Goal: Task Accomplishment & Management: Use online tool/utility

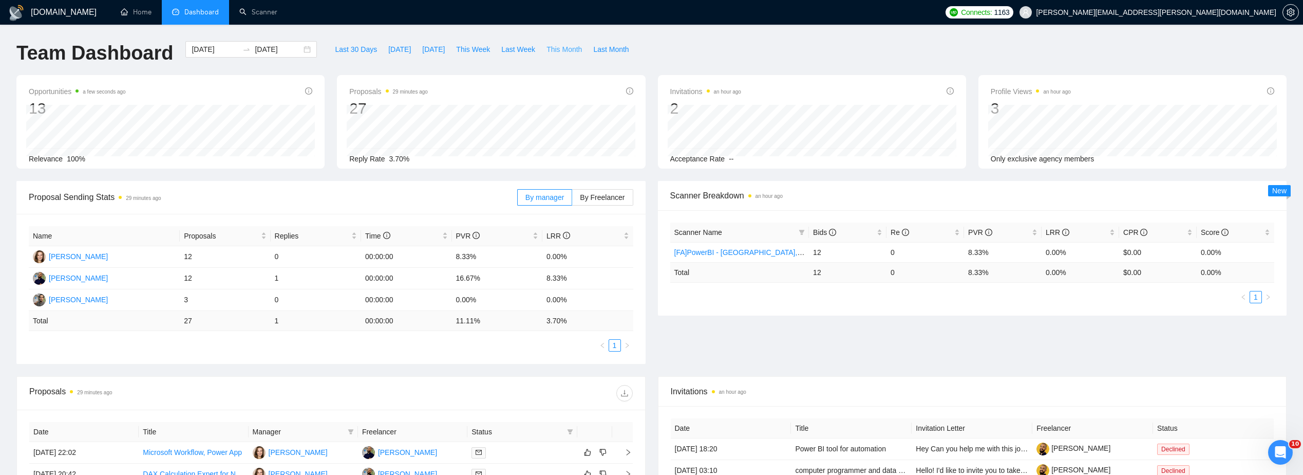
click at [547, 50] on span "This Month" at bounding box center [564, 49] width 35 height 11
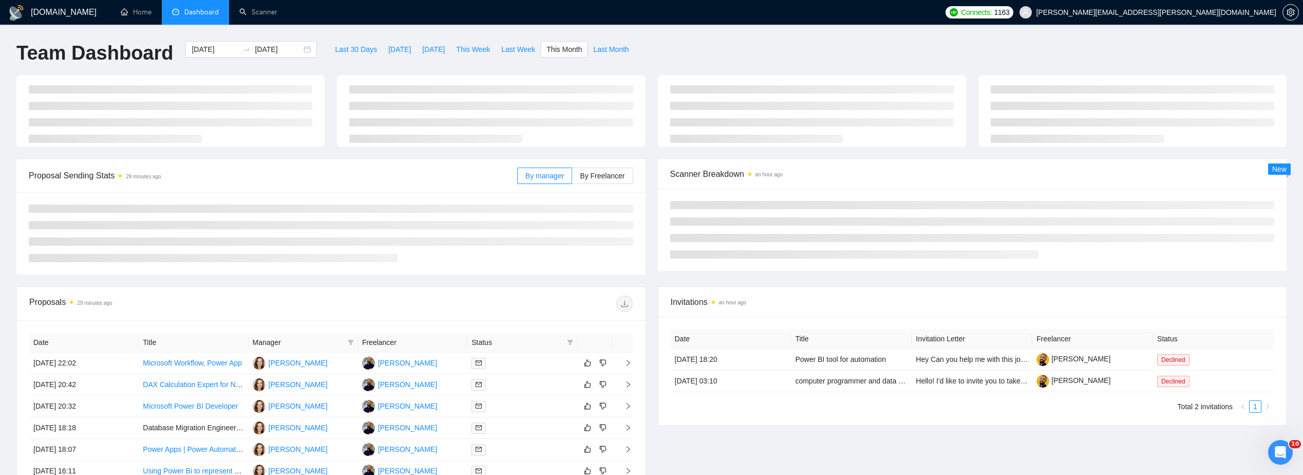
type input "[DATE]"
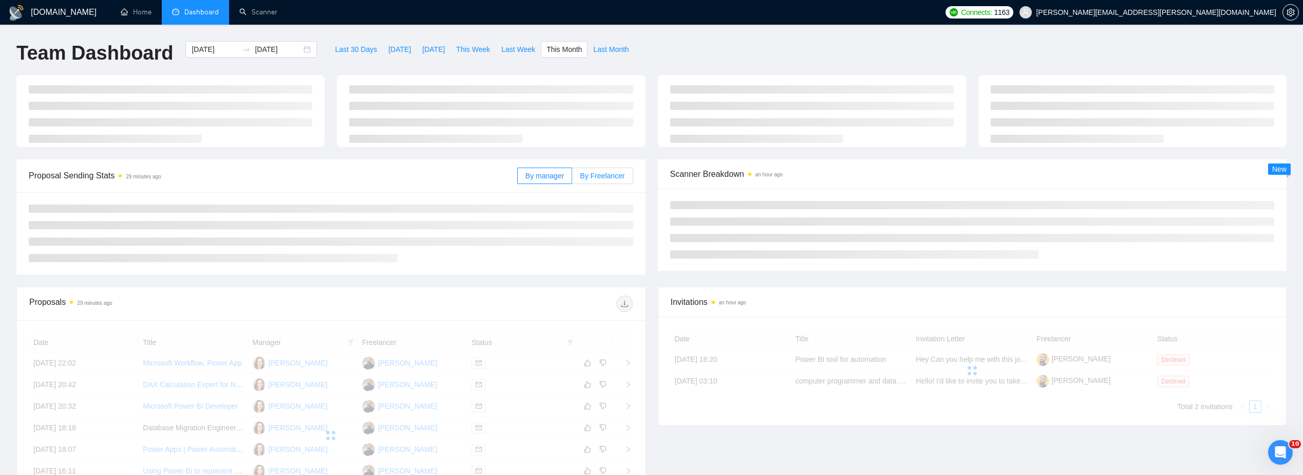
click at [595, 169] on label "By Freelancer" at bounding box center [602, 175] width 61 height 16
click at [572, 178] on input "By Freelancer" at bounding box center [572, 178] width 0 height 0
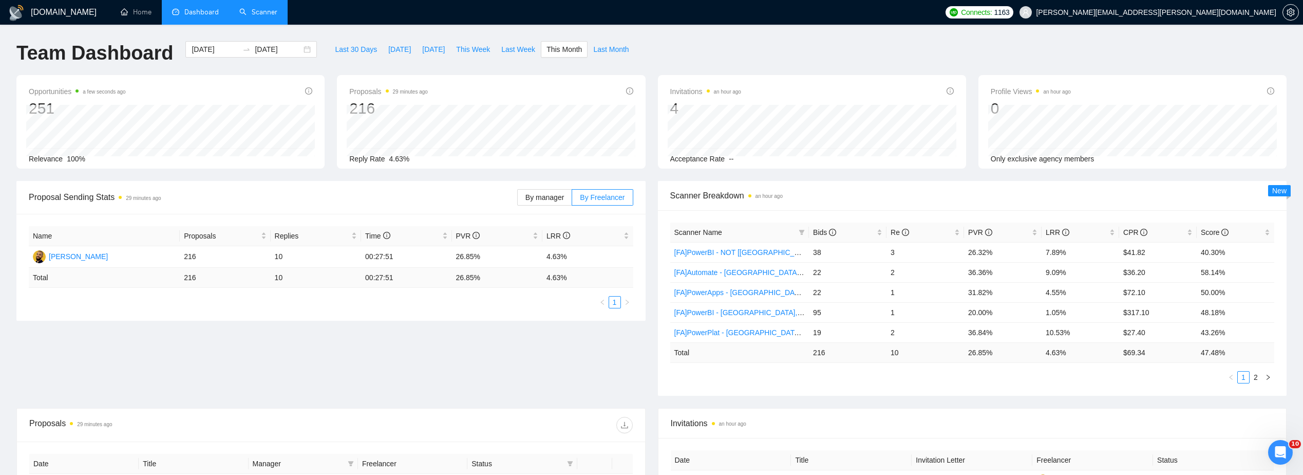
click at [277, 12] on link "Scanner" at bounding box center [258, 12] width 38 height 9
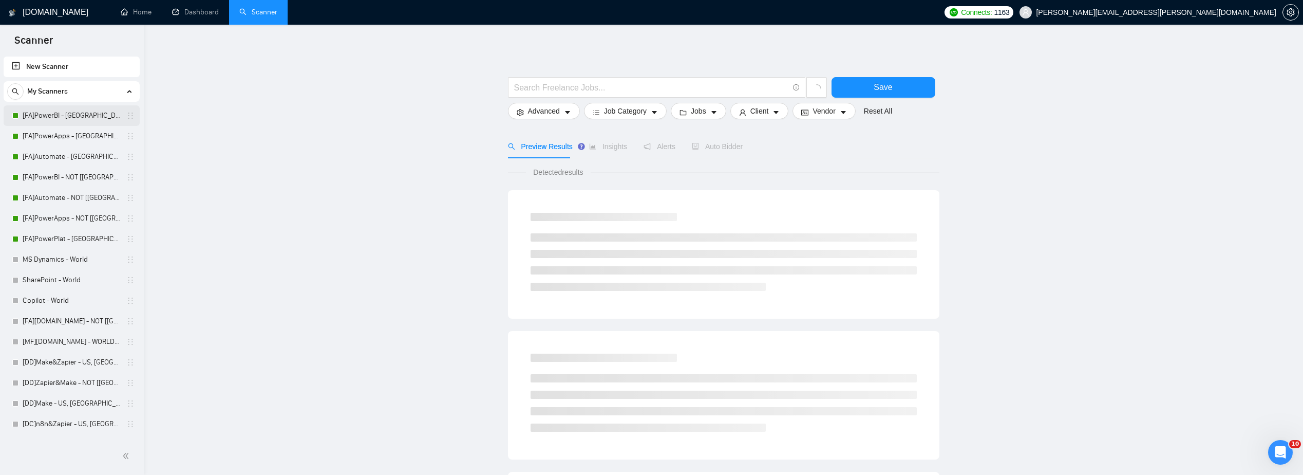
click at [59, 112] on link "[FA]PowerBI - [GEOGRAPHIC_DATA], [GEOGRAPHIC_DATA], [GEOGRAPHIC_DATA]" at bounding box center [72, 115] width 98 height 21
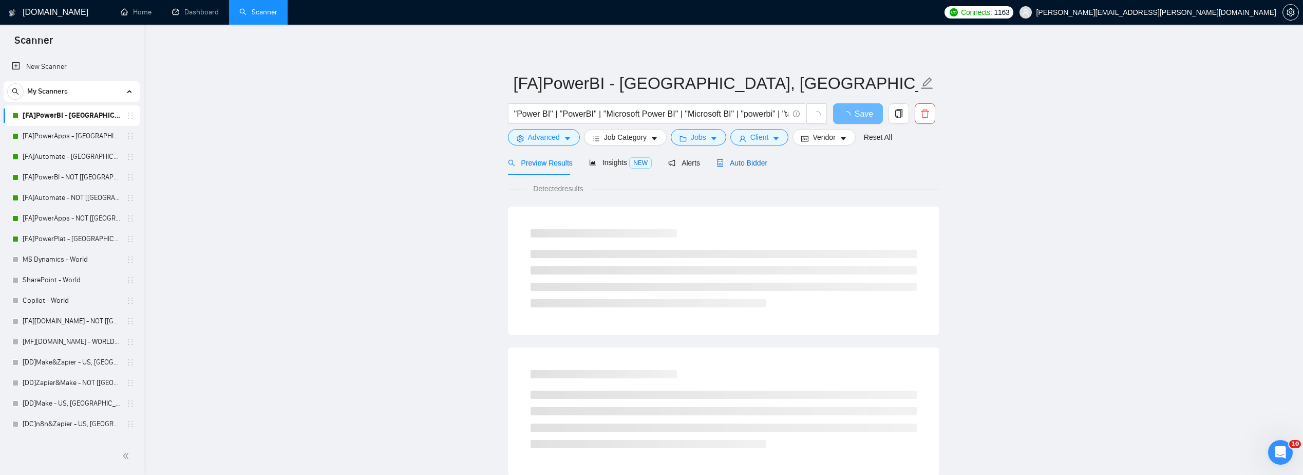
click at [748, 165] on span "Auto Bidder" at bounding box center [742, 163] width 51 height 8
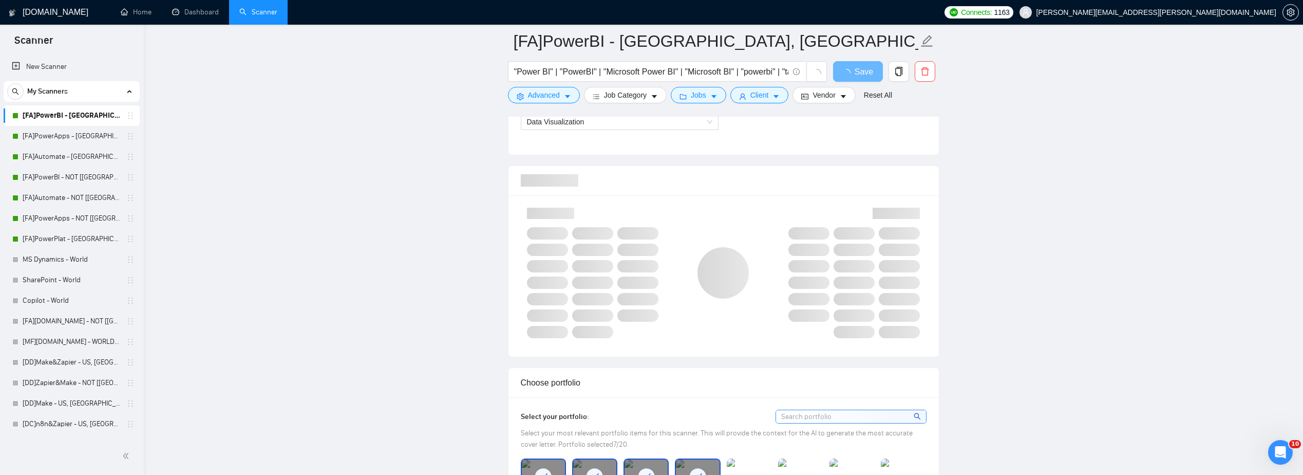
scroll to position [668, 0]
